Goal: Information Seeking & Learning: Learn about a topic

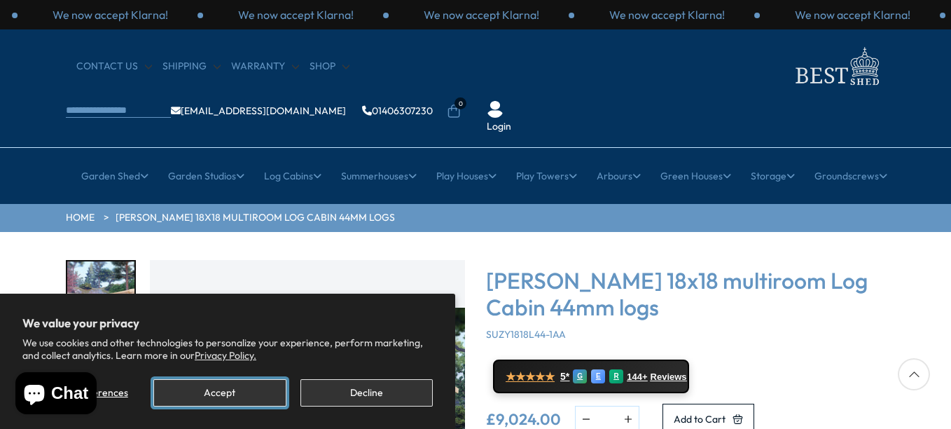
click at [214, 389] on button "Accept" at bounding box center [219, 392] width 132 height 27
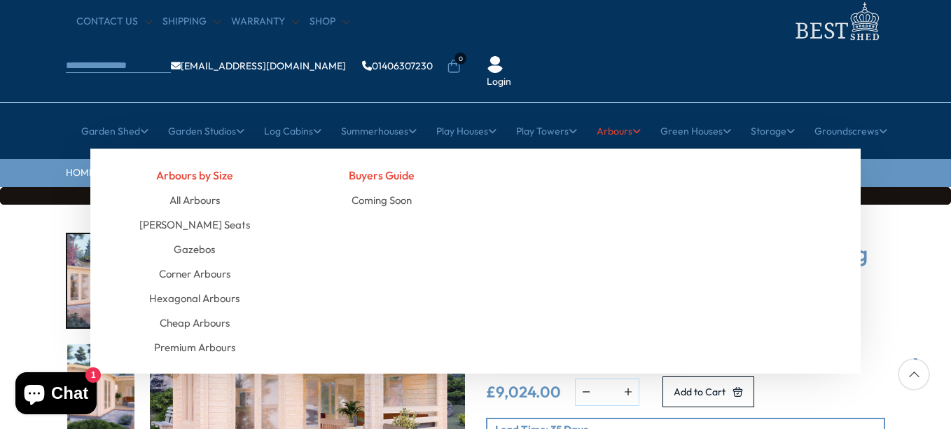
scroll to position [70, 0]
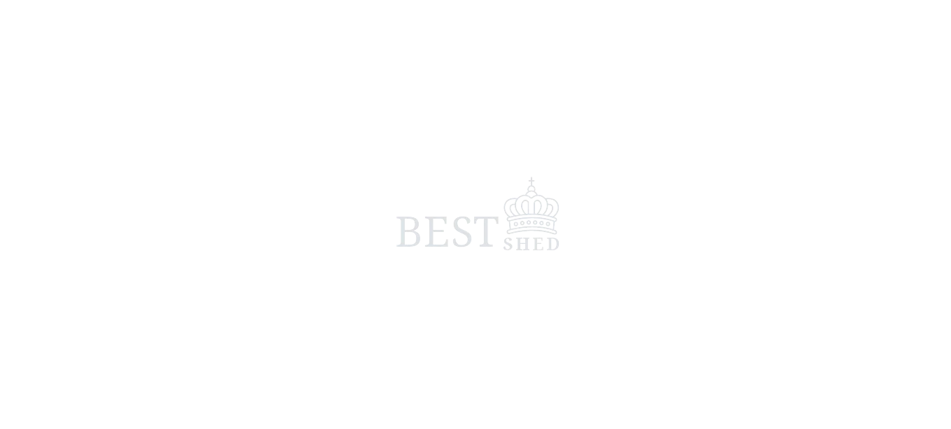
click at [468, 124] on span at bounding box center [475, 214] width 951 height 429
drag, startPoint x: 468, startPoint y: 124, endPoint x: 377, endPoint y: 298, distance: 196.7
click at [377, 298] on span at bounding box center [475, 214] width 951 height 429
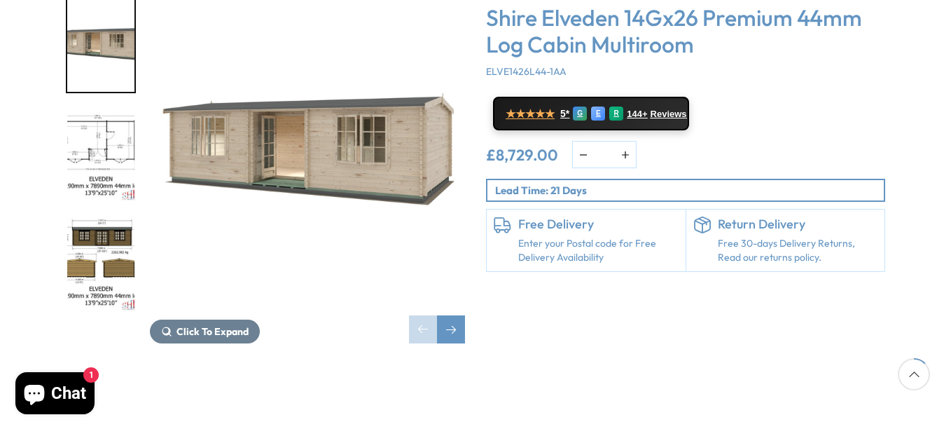
click at [118, 109] on img "2 / 10" at bounding box center [100, 155] width 67 height 93
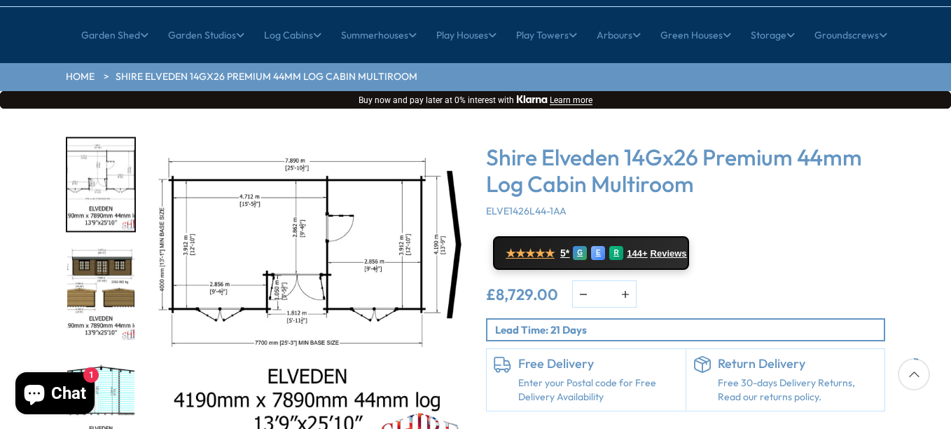
scroll to position [140, 0]
